Goal: Communication & Community: Answer question/provide support

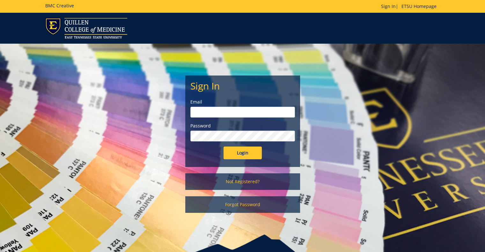
type input "[EMAIL_ADDRESS][DOMAIN_NAME]"
click at [249, 150] on input "Login" at bounding box center [243, 153] width 38 height 13
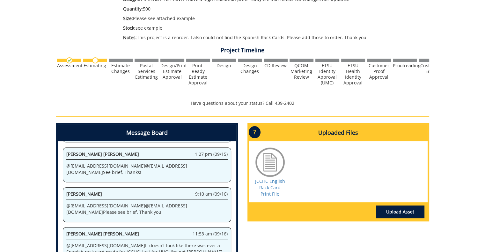
scroll to position [157, 0]
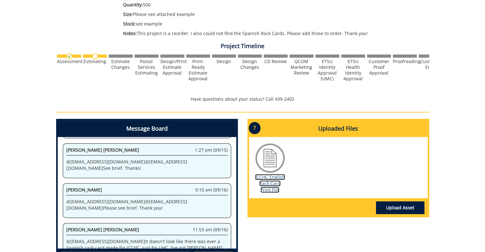
click at [273, 181] on link "JCCHC English Rack Card Print File" at bounding box center [270, 183] width 30 height 19
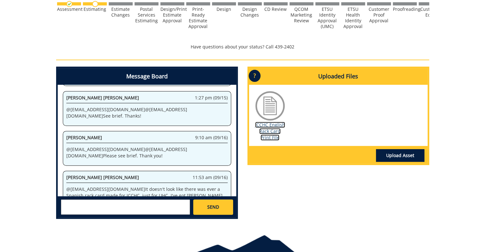
scroll to position [214, 0]
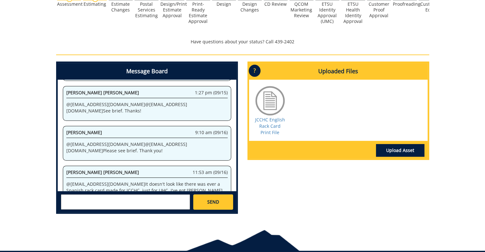
click at [135, 204] on textarea at bounding box center [125, 202] width 129 height 15
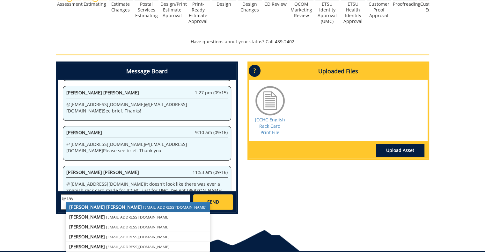
click at [143, 206] on small "[EMAIL_ADDRESS][DOMAIN_NAME]" at bounding box center [175, 207] width 64 height 5
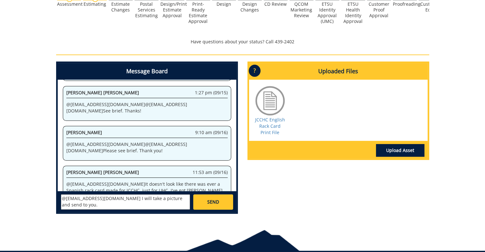
type textarea "@campbelltc@etsu.edu I will take a picture and send to you."
click at [214, 205] on link "SEND" at bounding box center [213, 202] width 40 height 15
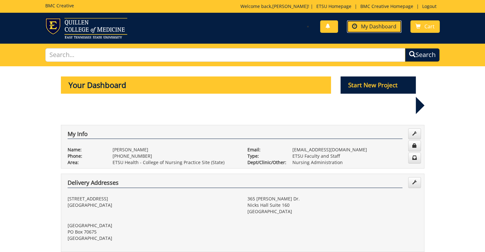
click at [384, 29] on span "My Dashboard" at bounding box center [378, 26] width 35 height 7
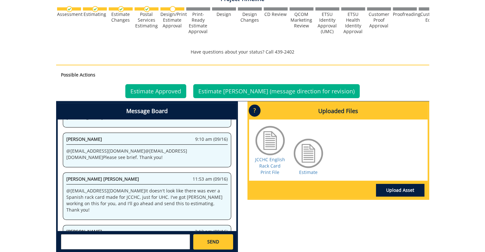
scroll to position [205, 0]
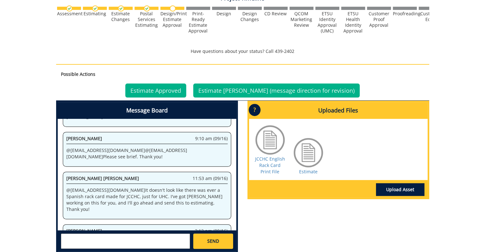
click at [131, 245] on textarea at bounding box center [125, 241] width 129 height 15
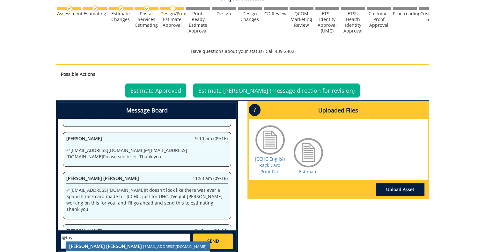
click at [143, 245] on small "[EMAIL_ADDRESS][DOMAIN_NAME]" at bounding box center [175, 246] width 64 height 5
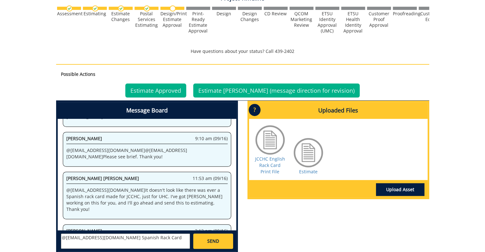
type textarea "@[EMAIL_ADDRESS][DOMAIN_NAME] Spanish Rack Card"
click at [398, 186] on link "Upload Asset" at bounding box center [400, 189] width 49 height 13
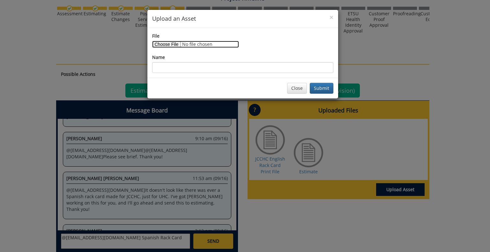
click at [171, 42] on input "File" at bounding box center [195, 44] width 87 height 7
type input "C:\fakepath\0241_001.pdf"
click at [318, 88] on button "Submit" at bounding box center [322, 88] width 24 height 11
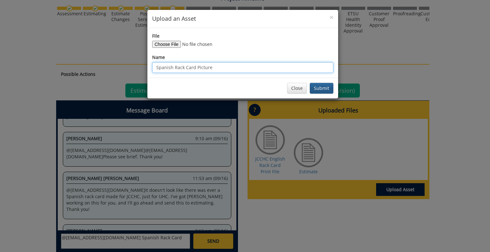
type input "Spanish Rack Card Picture"
click at [324, 89] on button "Submit" at bounding box center [322, 88] width 24 height 11
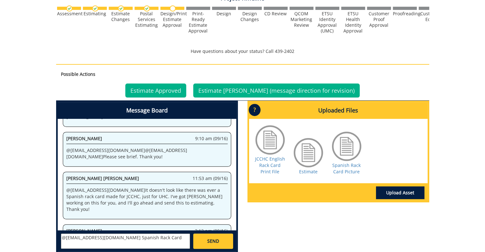
click at [165, 240] on textarea "@[EMAIL_ADDRESS][DOMAIN_NAME] Spanish Rack Card" at bounding box center [125, 241] width 129 height 15
type textarea "@[EMAIL_ADDRESS][DOMAIN_NAME] Spanish Rack Card uploaded."
click at [219, 243] on link "SEND" at bounding box center [213, 241] width 40 height 15
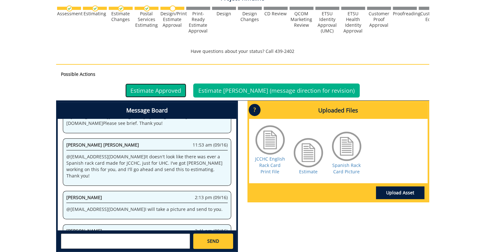
click at [178, 93] on link "Estimate Approved" at bounding box center [155, 91] width 61 height 14
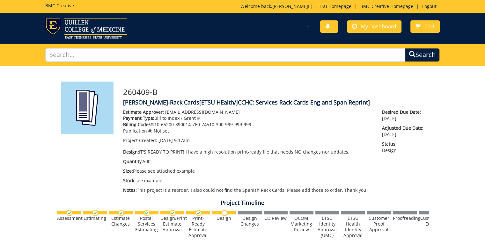
scroll to position [289, 0]
